Goal: Use online tool/utility: Use online tool/utility

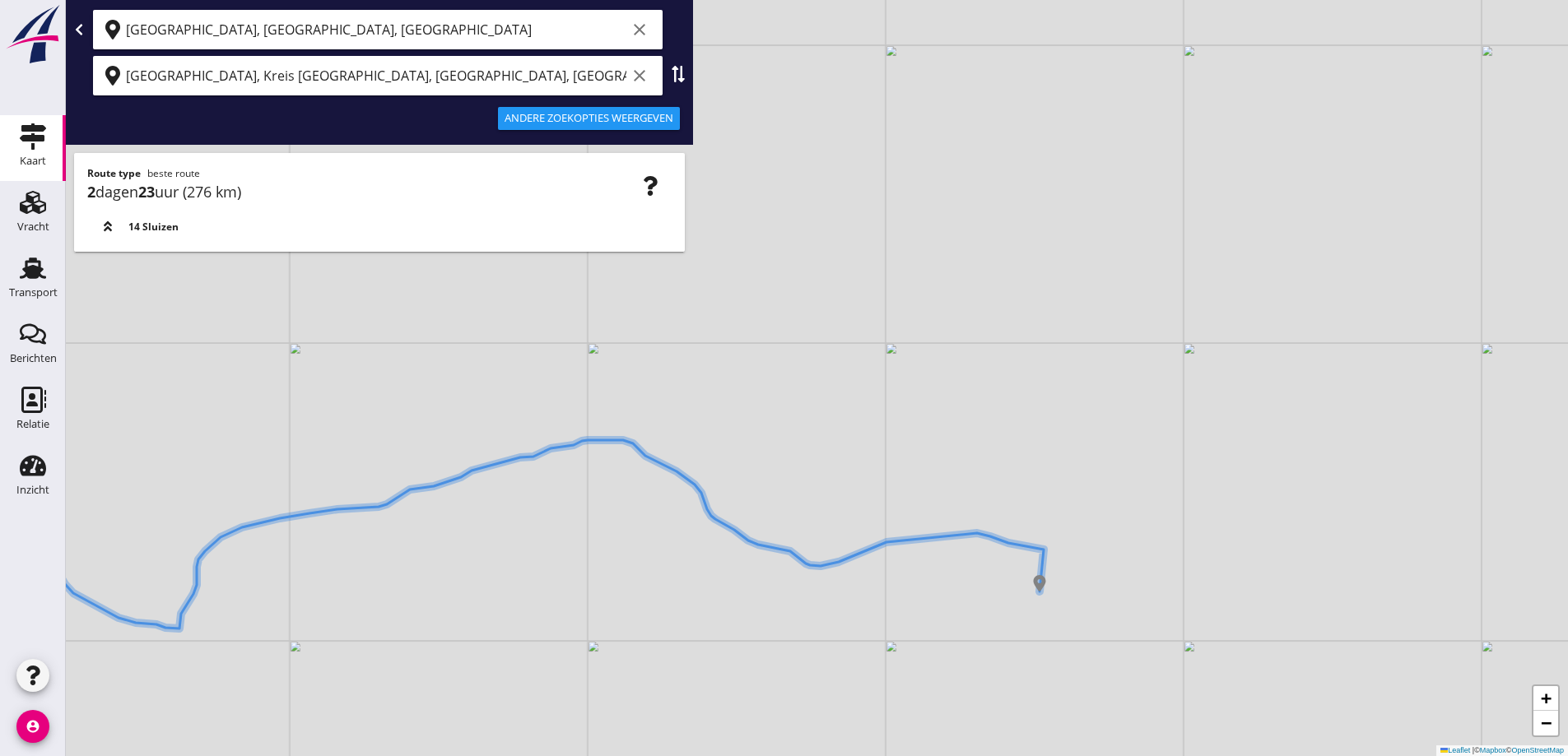
click at [647, 31] on icon "clear" at bounding box center [640, 29] width 19 height 19
drag, startPoint x: 637, startPoint y: 66, endPoint x: 629, endPoint y: 63, distance: 8.5
click at [637, 67] on icon "clear" at bounding box center [640, 76] width 19 height 19
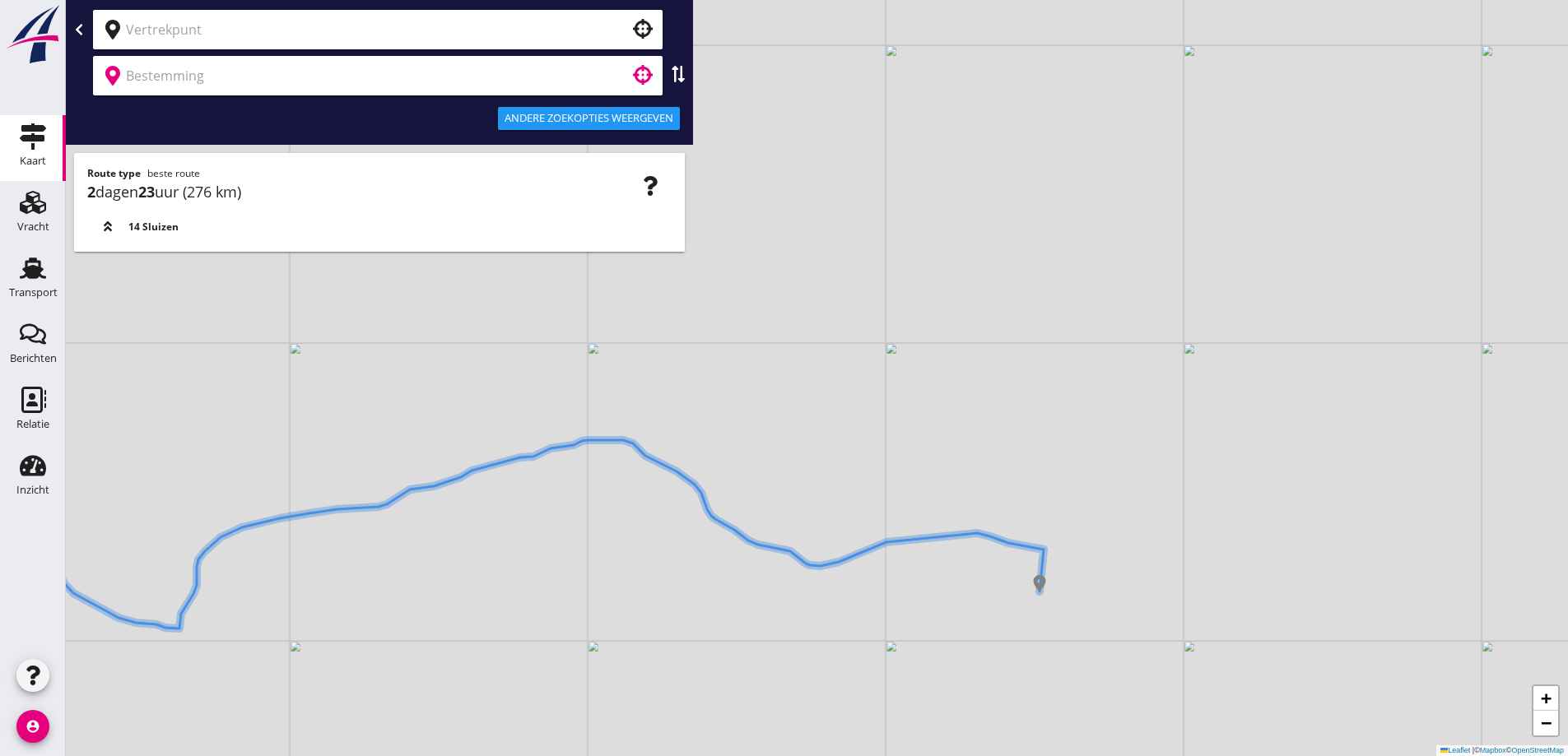
click at [565, 38] on input "text" at bounding box center [366, 29] width 481 height 26
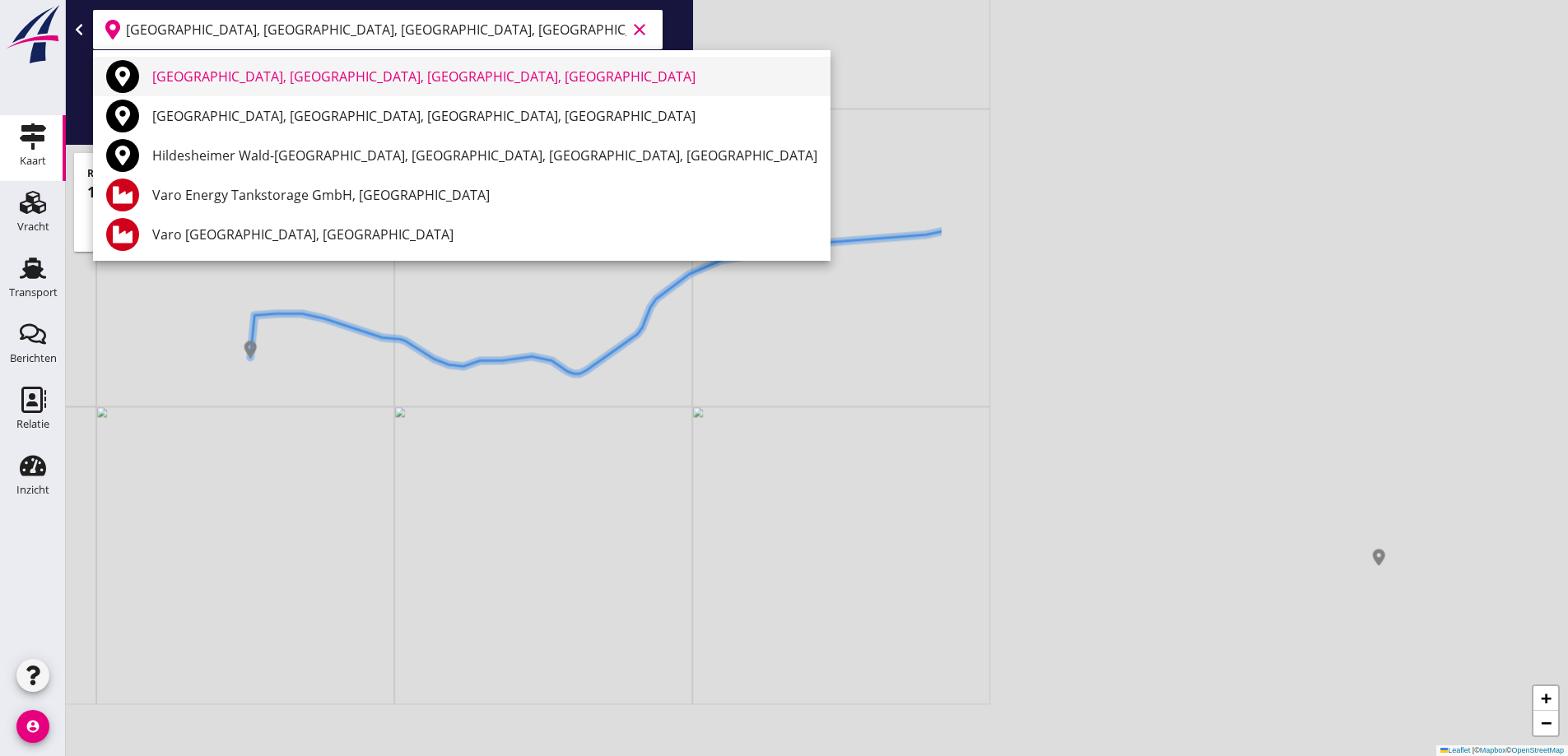
click at [336, 75] on div "[GEOGRAPHIC_DATA], [GEOGRAPHIC_DATA], [GEOGRAPHIC_DATA], [GEOGRAPHIC_DATA]" at bounding box center [484, 77] width 665 height 19
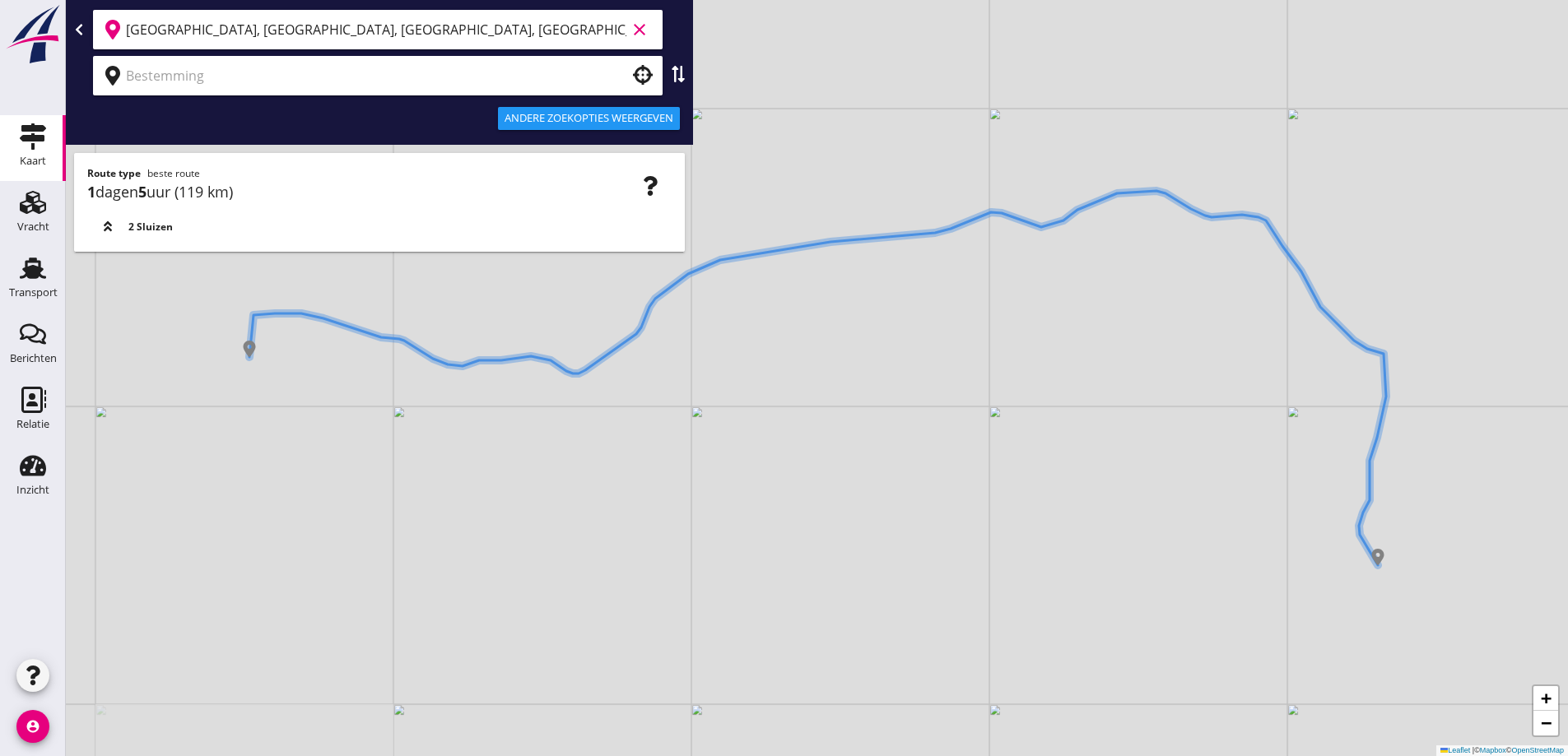
type input "[GEOGRAPHIC_DATA], [GEOGRAPHIC_DATA], [GEOGRAPHIC_DATA], [GEOGRAPHIC_DATA]"
click at [357, 79] on input "text" at bounding box center [366, 75] width 481 height 26
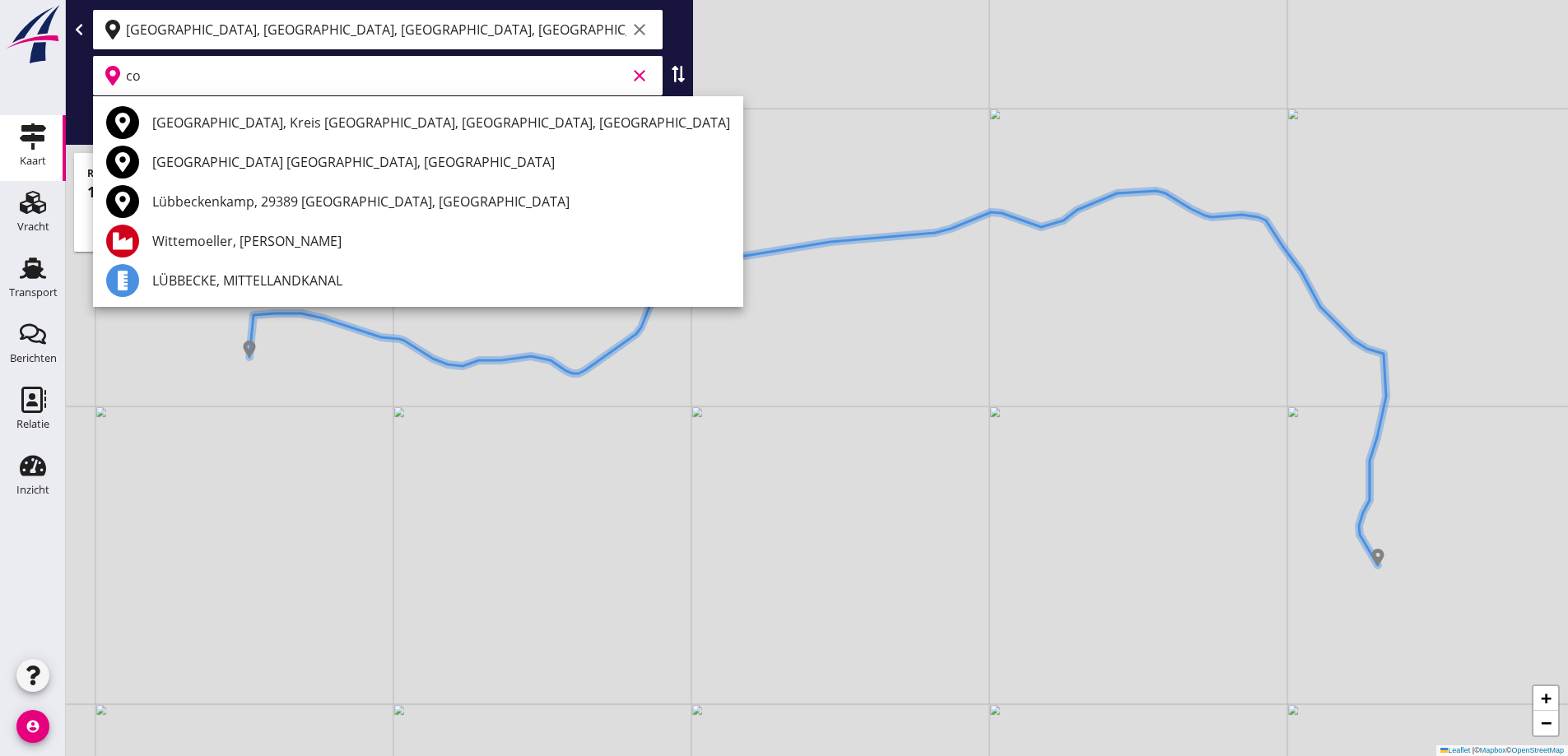
type input "c"
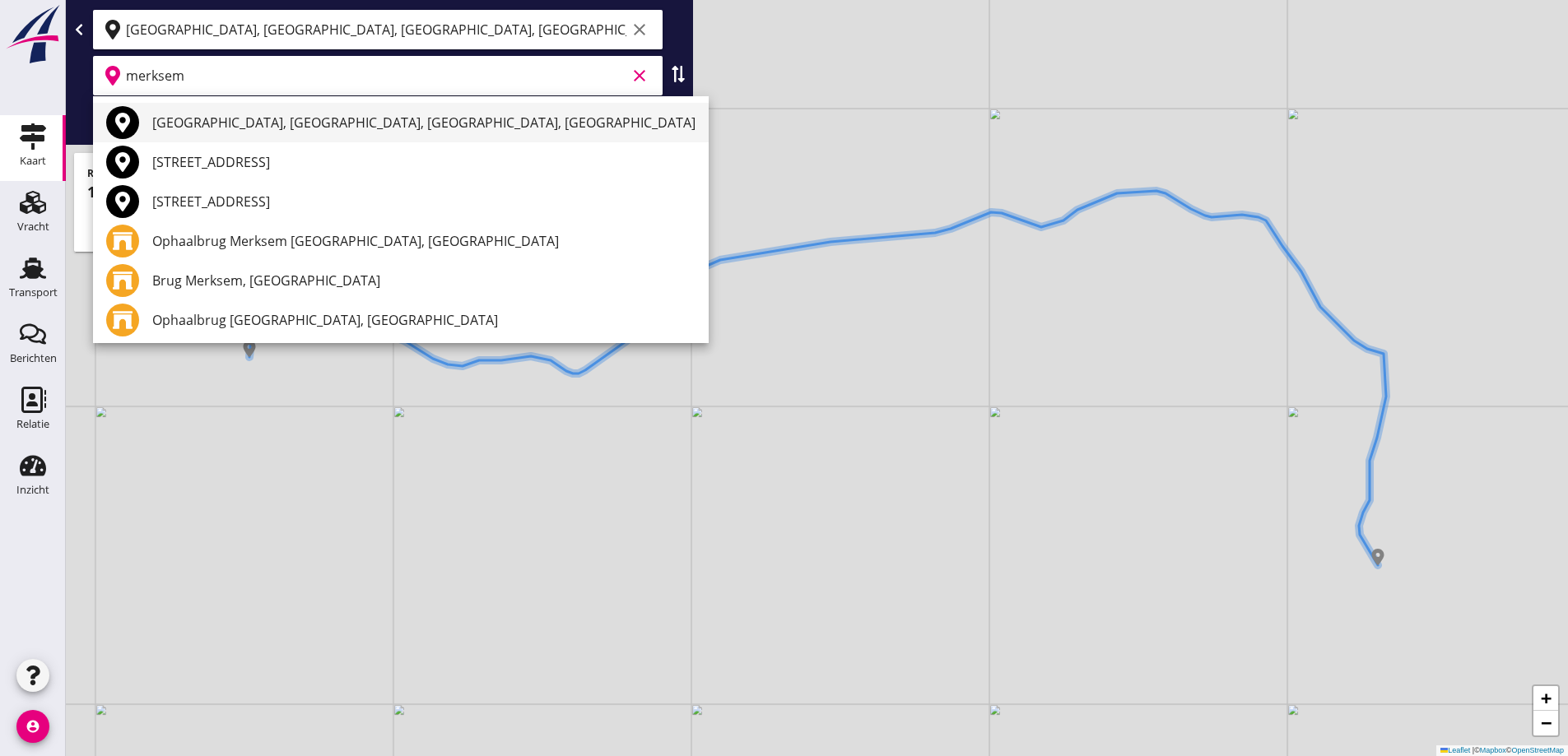
click at [294, 111] on div "[GEOGRAPHIC_DATA], [GEOGRAPHIC_DATA], [GEOGRAPHIC_DATA], [GEOGRAPHIC_DATA]" at bounding box center [424, 122] width 544 height 40
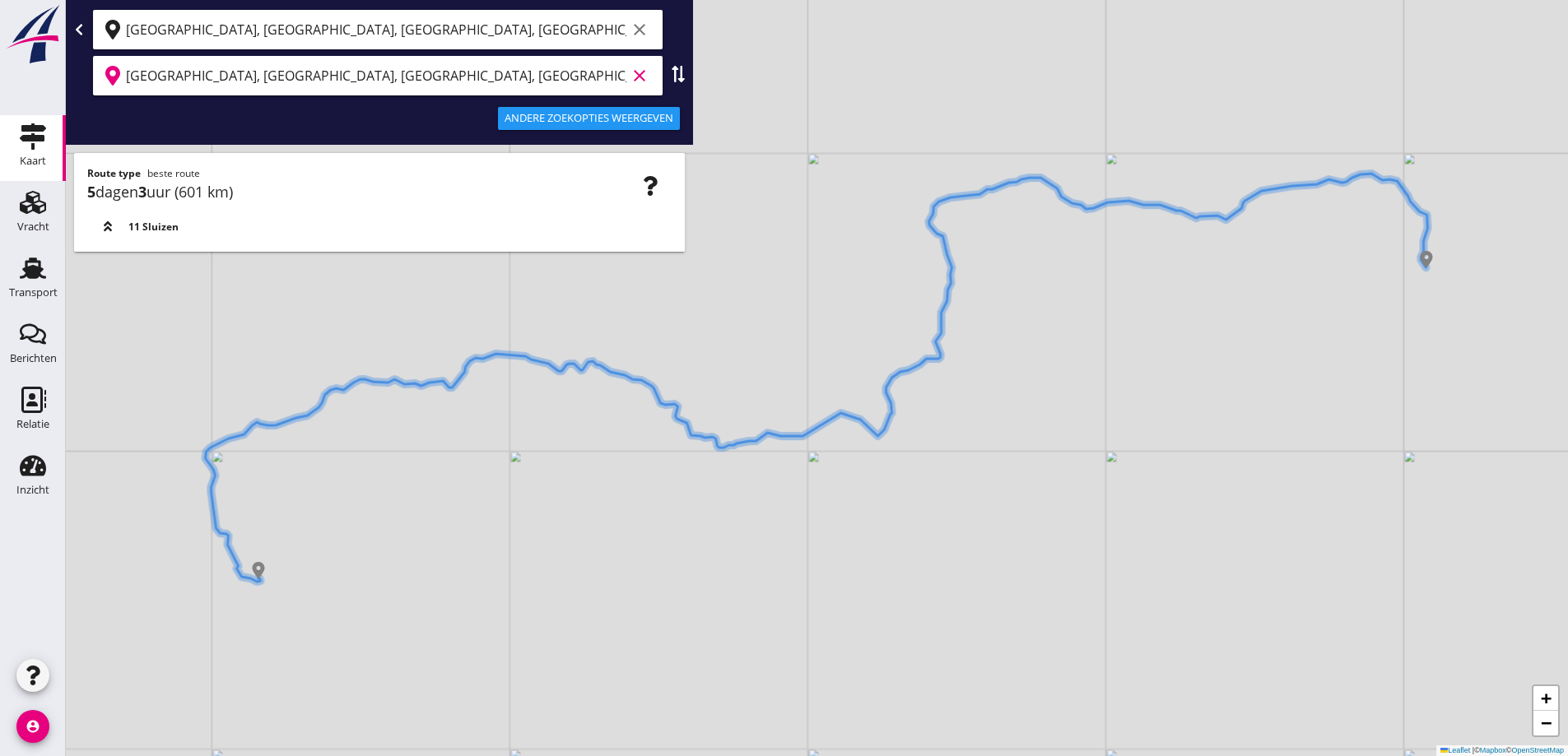
type input "[GEOGRAPHIC_DATA], [GEOGRAPHIC_DATA], [GEOGRAPHIC_DATA], [GEOGRAPHIC_DATA]"
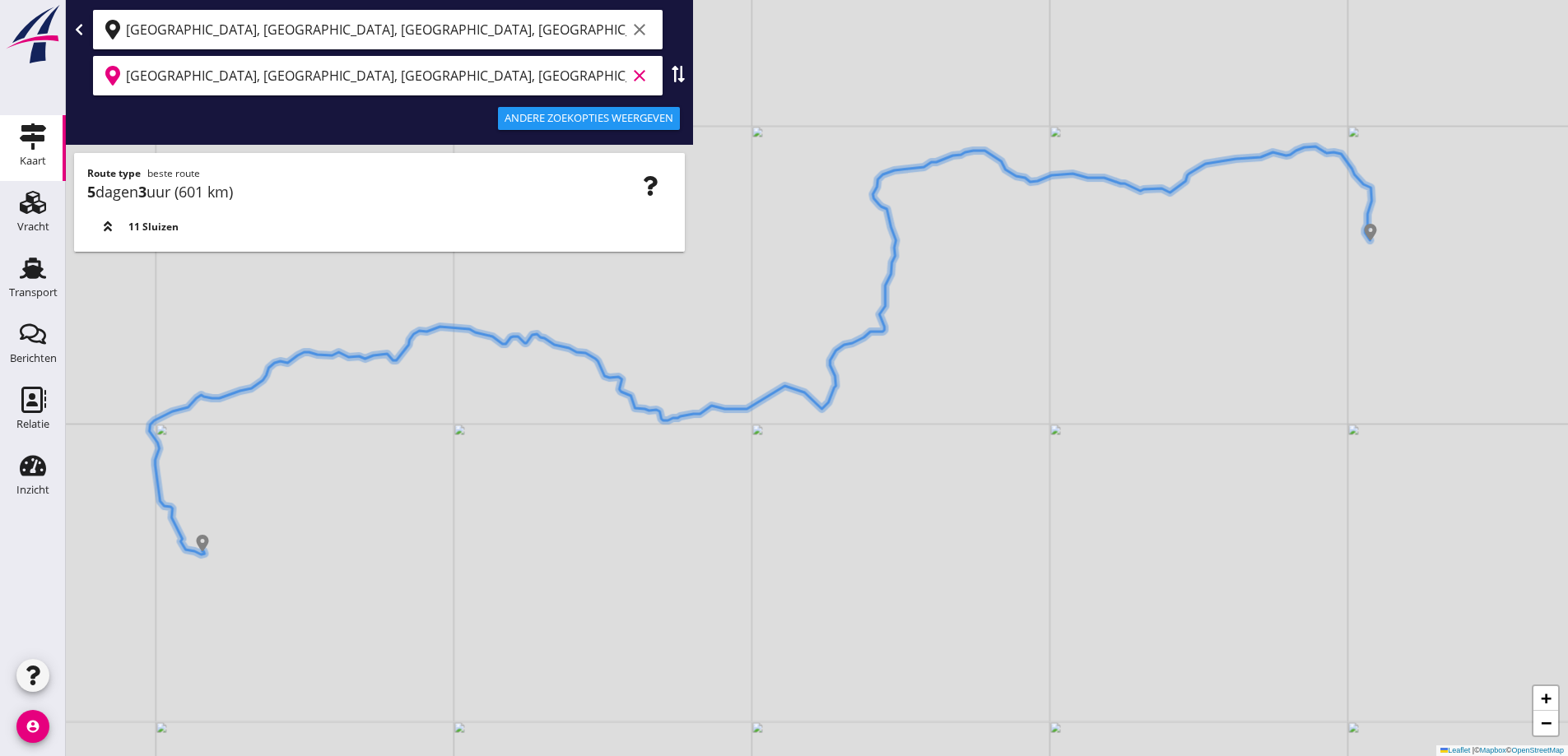
drag, startPoint x: 716, startPoint y: 489, endPoint x: 557, endPoint y: 435, distance: 167.9
click at [557, 436] on div "+ − Leaflet | © Mapbox © OpenStreetMap" at bounding box center [817, 378] width 1502 height 756
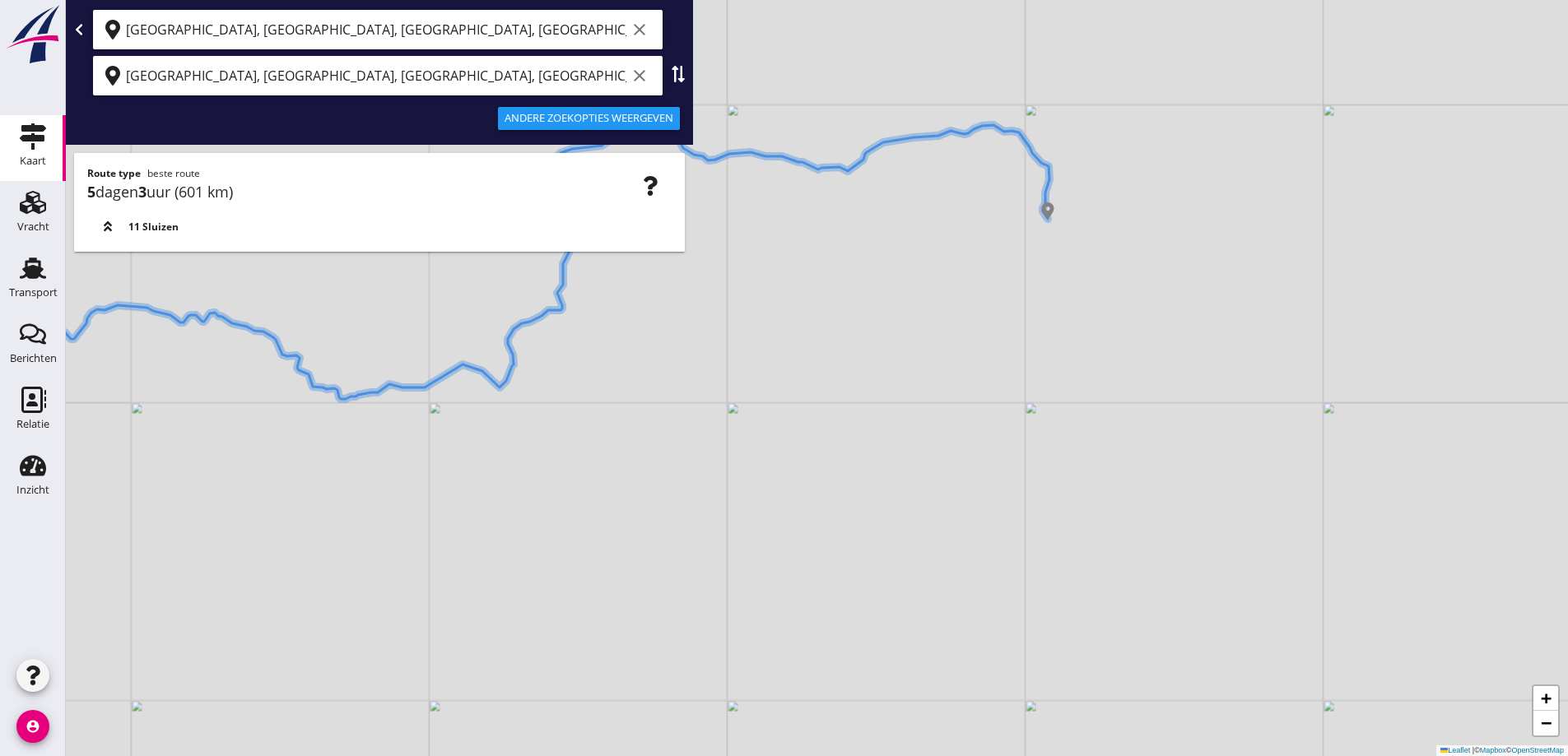
drag, startPoint x: 963, startPoint y: 387, endPoint x: 734, endPoint y: 388, distance: 229.0
click at [734, 390] on div "+ − Leaflet | © Mapbox © OpenStreetMap" at bounding box center [817, 378] width 1502 height 756
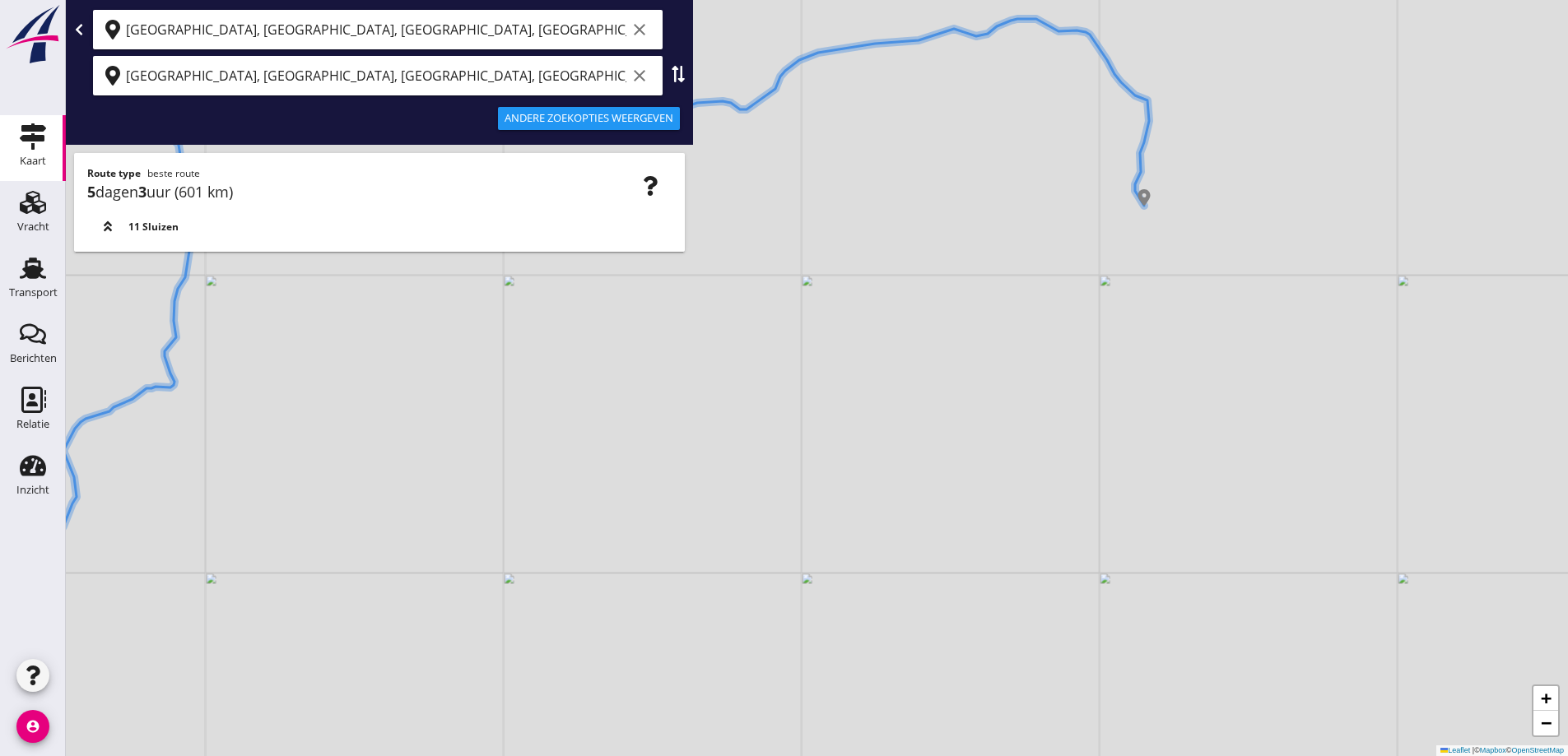
drag, startPoint x: 481, startPoint y: 507, endPoint x: 535, endPoint y: 486, distance: 57.9
click at [523, 496] on div "+ − Leaflet | © Mapbox © OpenStreetMap" at bounding box center [817, 378] width 1502 height 756
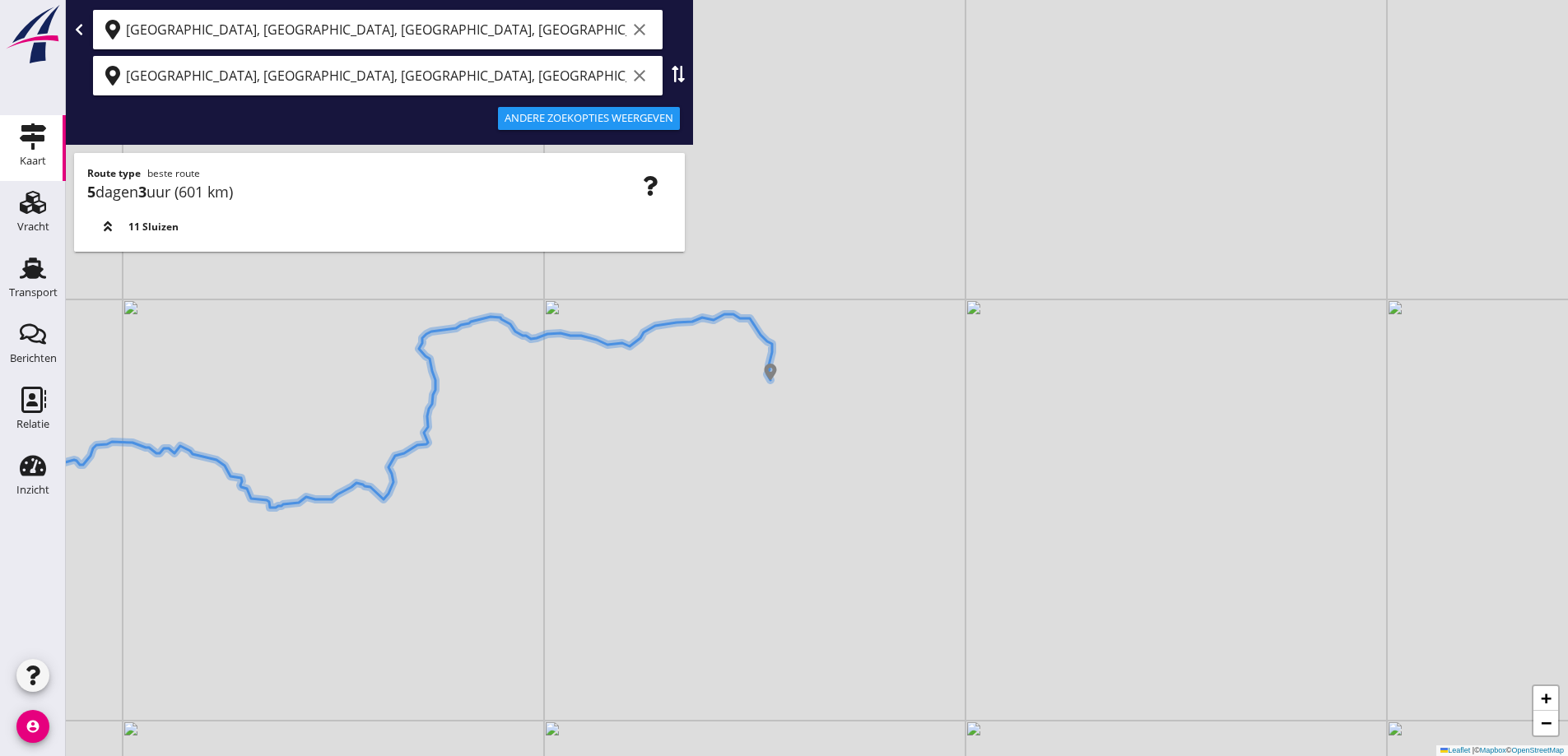
drag, startPoint x: 337, startPoint y: 462, endPoint x: 578, endPoint y: 424, distance: 244.0
click at [572, 426] on div "+ − Leaflet | © Mapbox © OpenStreetMap" at bounding box center [817, 378] width 1502 height 756
